Goal: Find specific fact: Find contact information

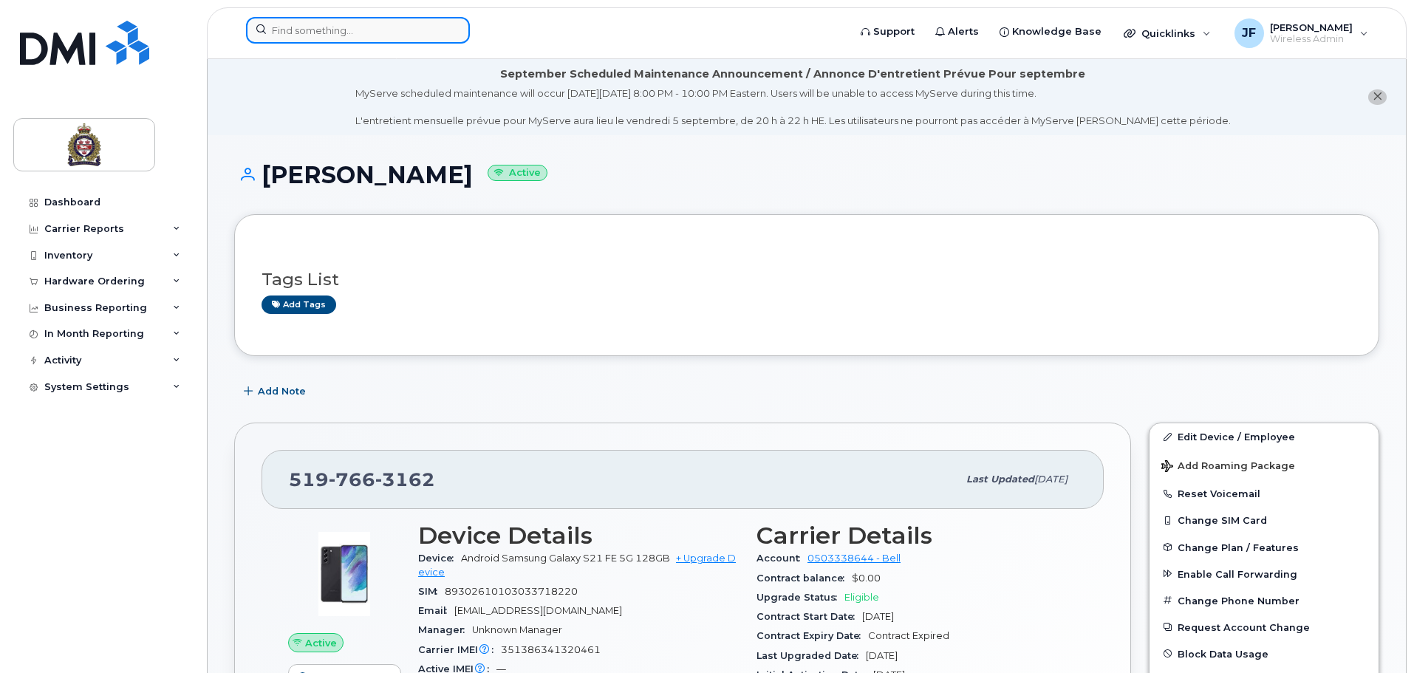
click at [372, 39] on input at bounding box center [358, 30] width 224 height 27
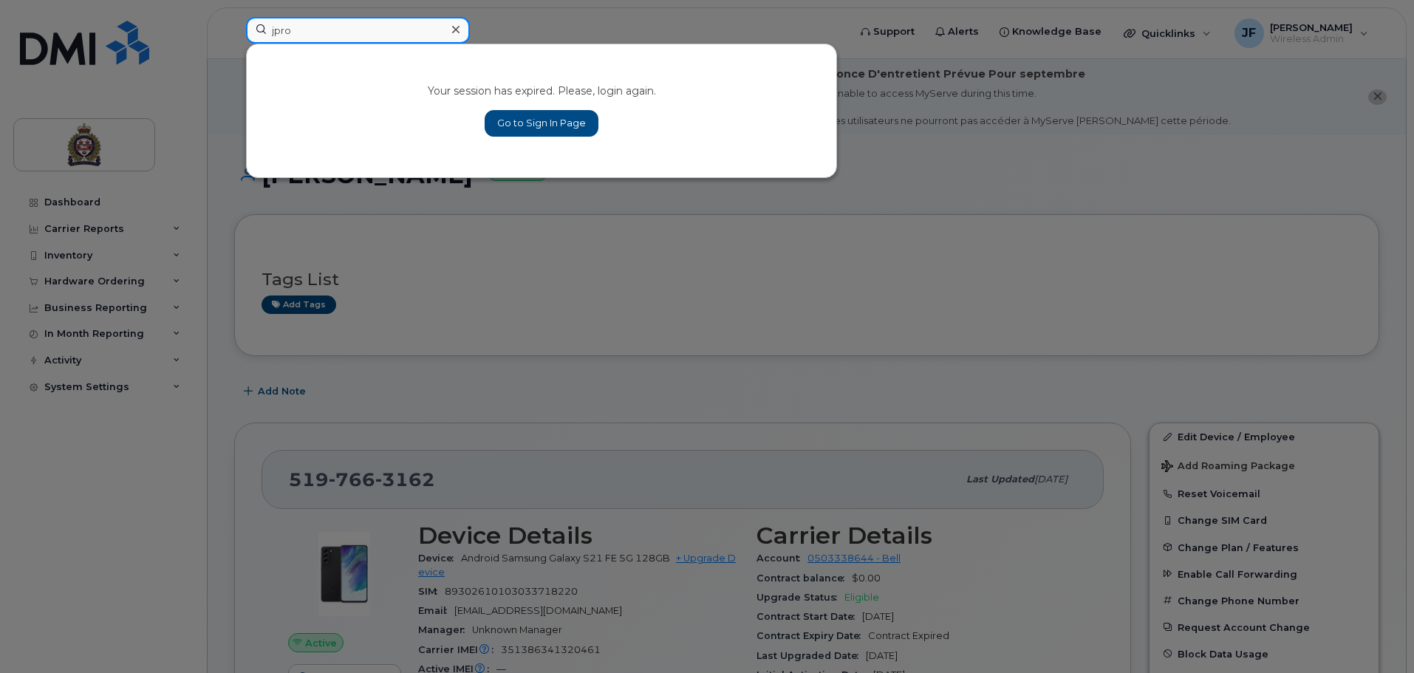
type input "jpro"
click at [567, 121] on link "Go to Sign In Page" at bounding box center [542, 123] width 114 height 27
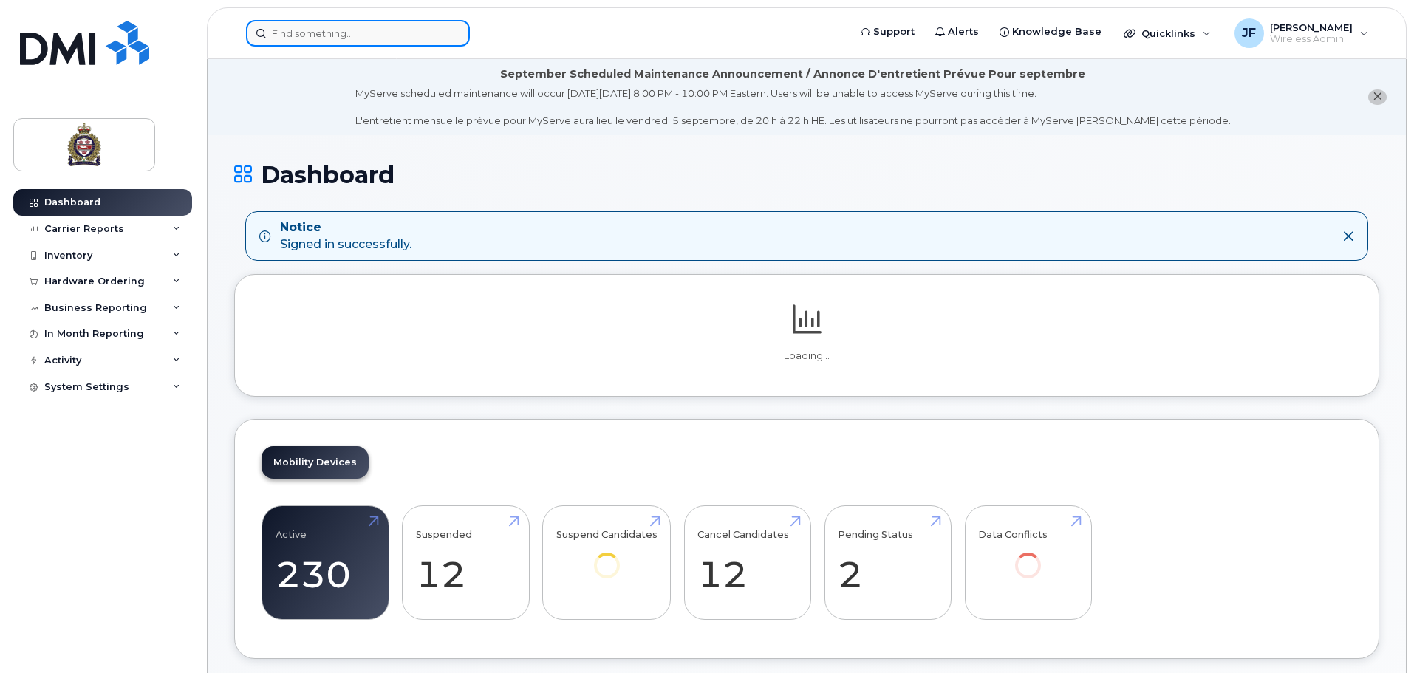
click at [346, 38] on input at bounding box center [358, 33] width 224 height 27
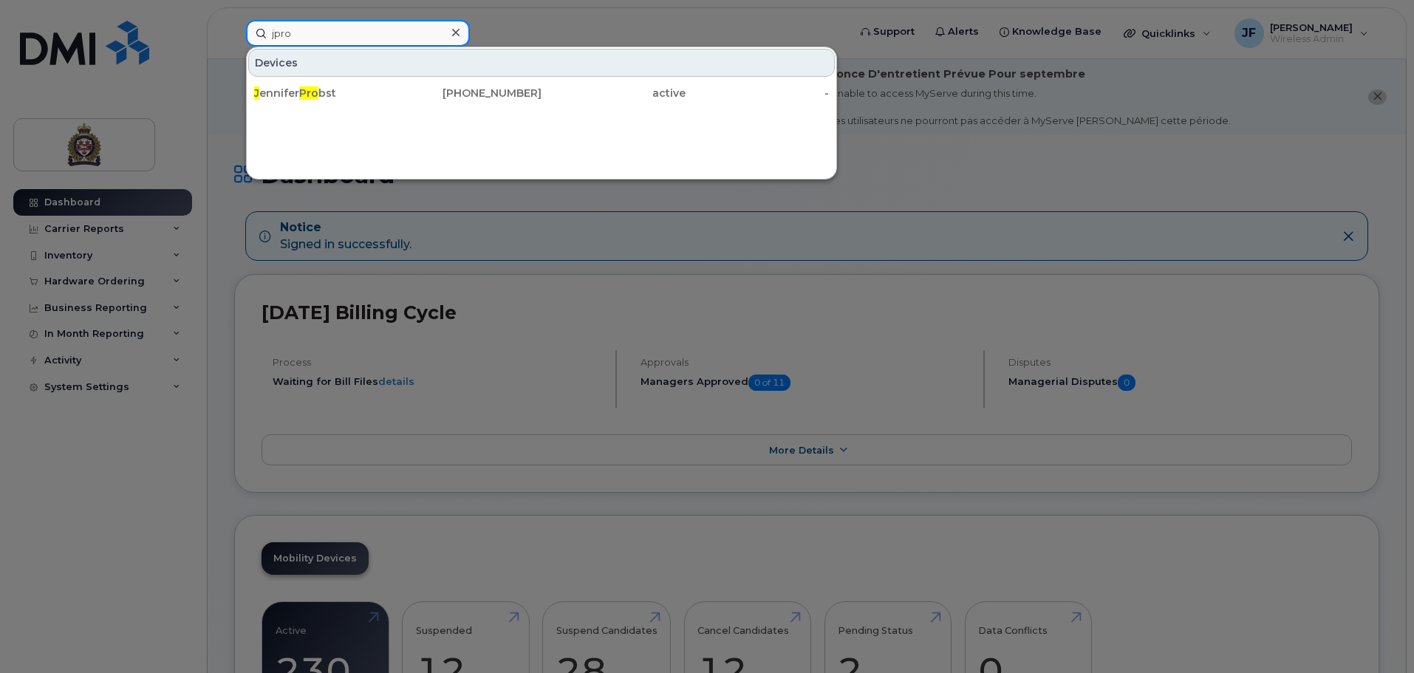
type input "jprob"
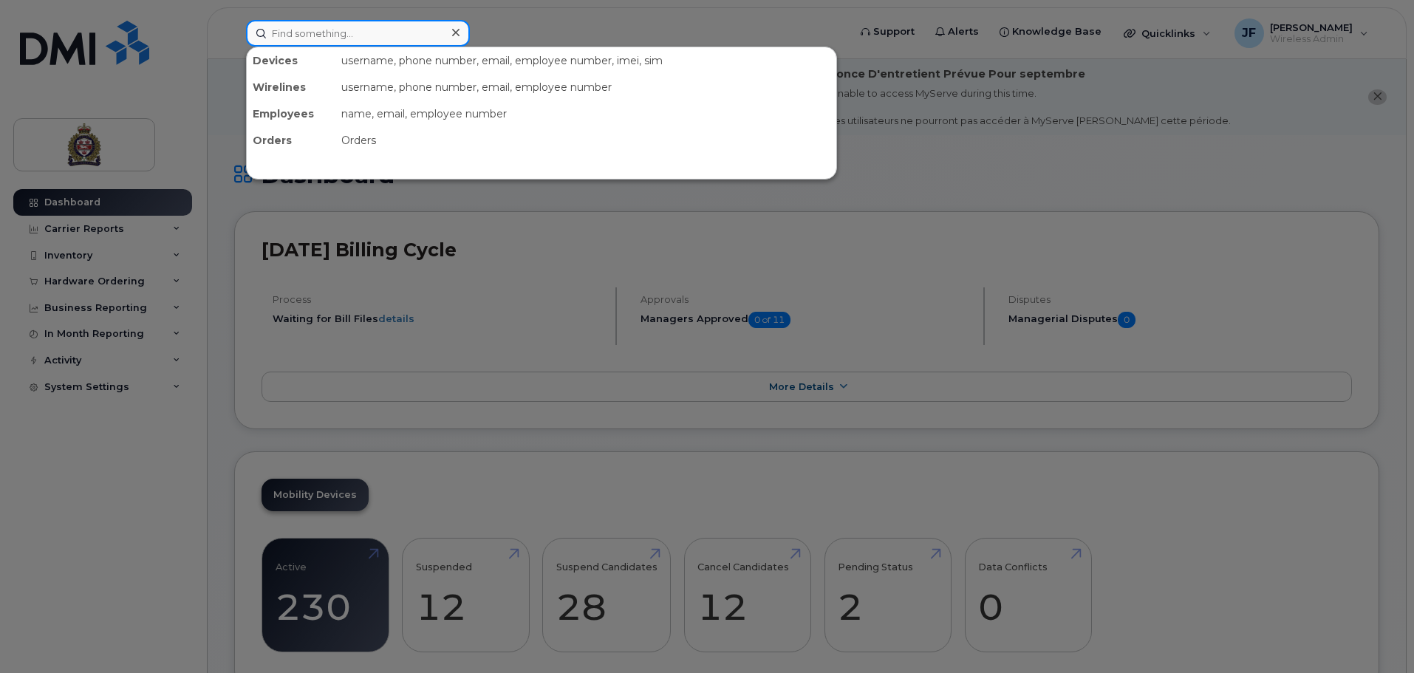
click at [336, 35] on input at bounding box center [358, 33] width 224 height 27
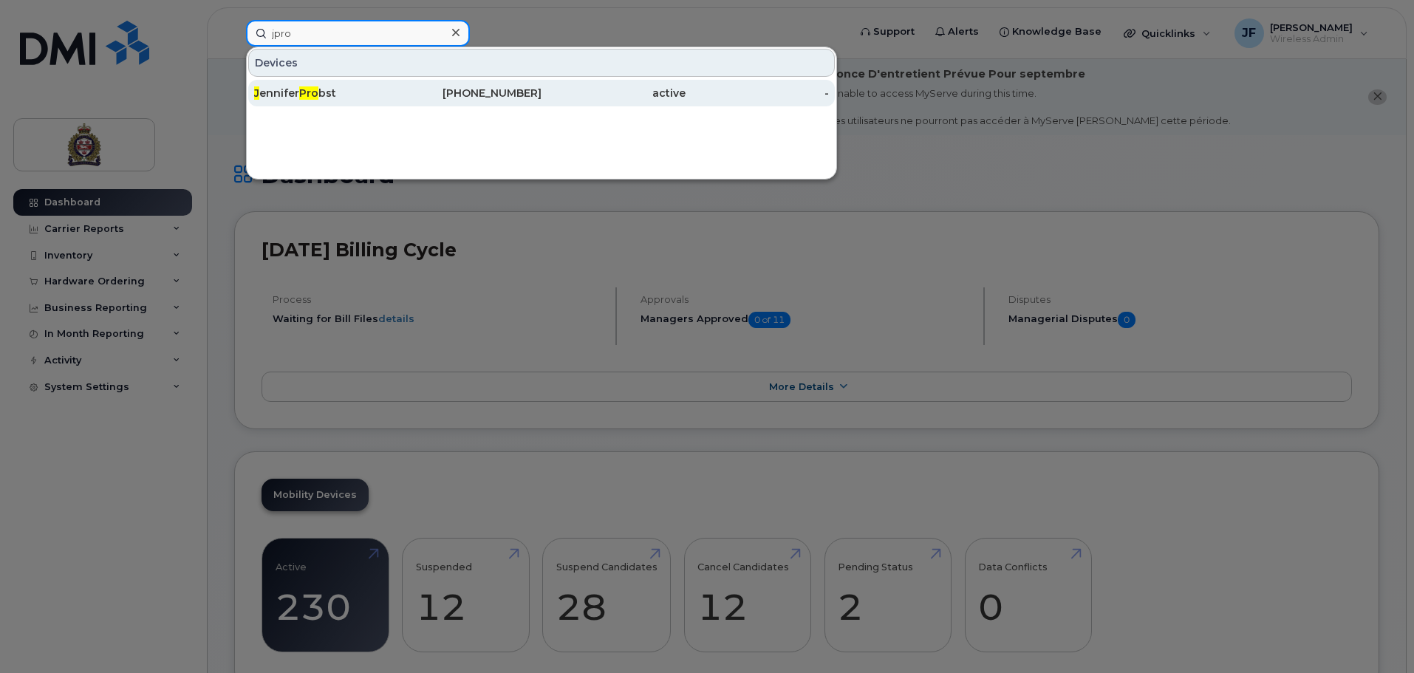
type input "jpro"
click at [457, 91] on div "226-332-4886" at bounding box center [470, 93] width 144 height 15
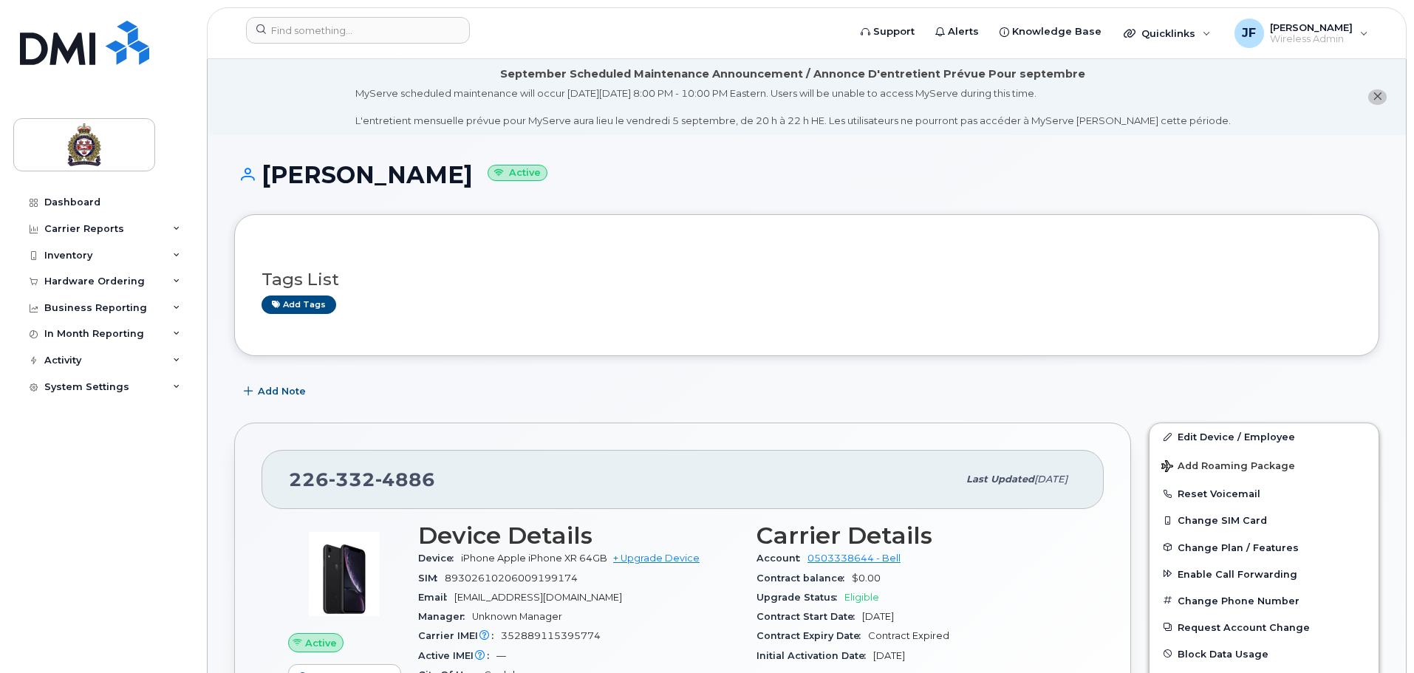
click at [452, 475] on div "226 332 4886" at bounding box center [623, 479] width 669 height 31
drag, startPoint x: 358, startPoint y: 477, endPoint x: 253, endPoint y: 473, distance: 105.7
click at [256, 477] on div "226 332 4886 Last updated Mar 07, 2024 Active Send Message 2.10 GB  used 0.00 B…" at bounding box center [682, 655] width 897 height 465
copy span "226 332 4886"
